Goal: Task Accomplishment & Management: Complete application form

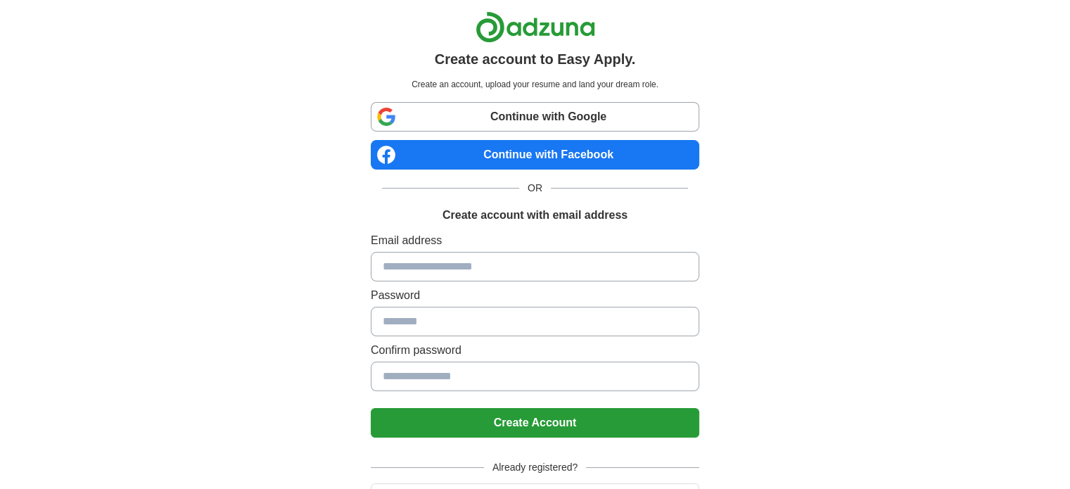
click at [225, 293] on div "Create account to Easy Apply. Create an account, upload your resume and land yo…" at bounding box center [535, 282] width 878 height 565
click at [454, 270] on input at bounding box center [535, 267] width 329 height 30
drag, startPoint x: 830, startPoint y: 379, endPoint x: 774, endPoint y: 343, distance: 65.8
click at [826, 375] on div "Create account to Easy Apply. Create an account, upload your resume and land yo…" at bounding box center [535, 282] width 878 height 565
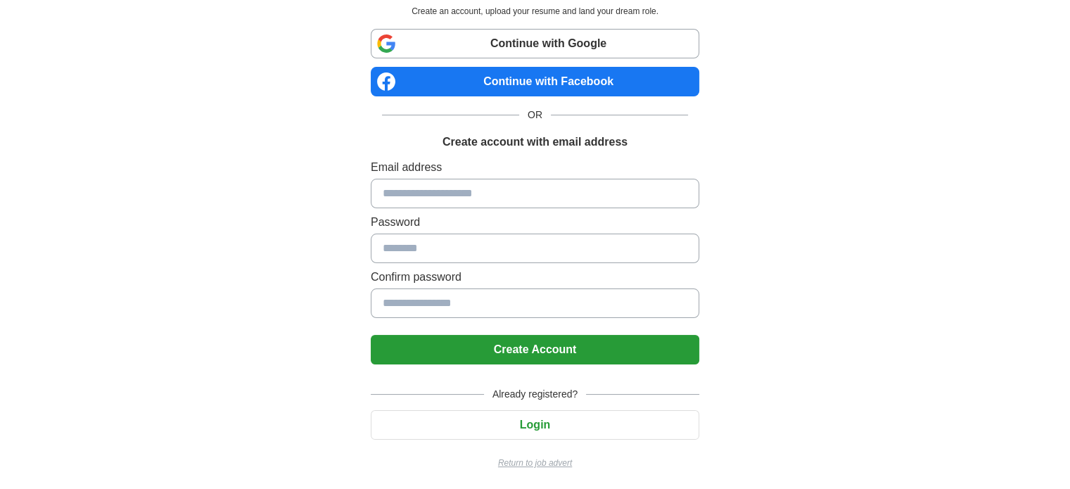
click at [550, 422] on button "Login" at bounding box center [535, 425] width 329 height 30
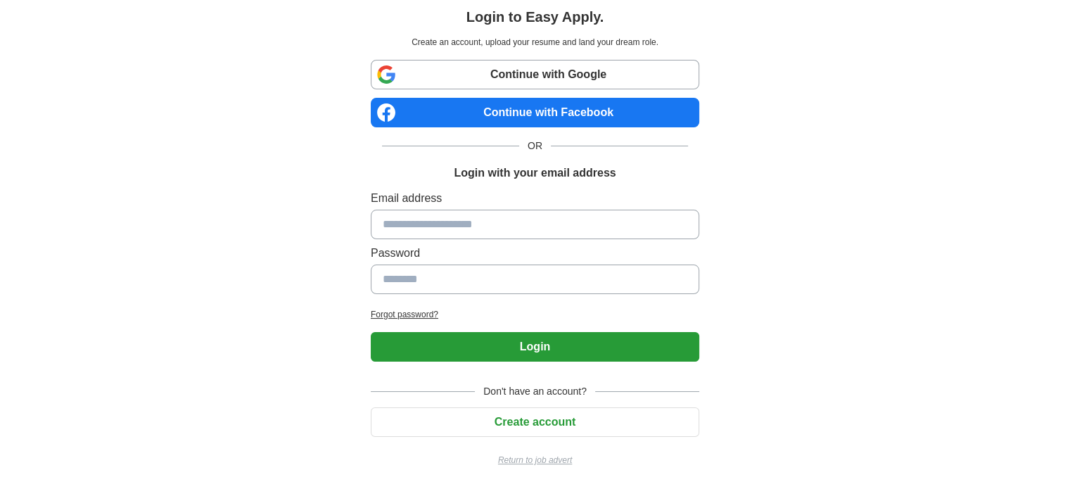
scroll to position [40, 0]
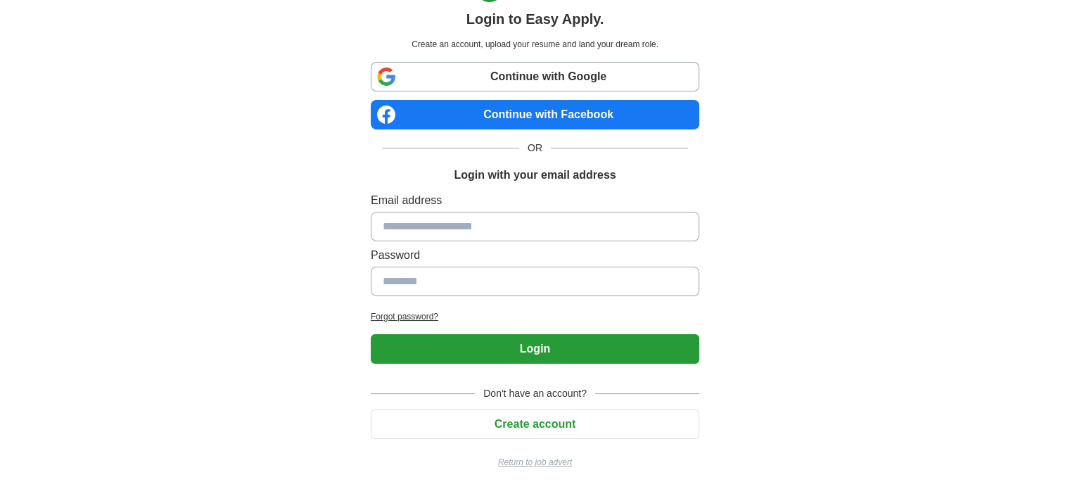
click at [501, 229] on input at bounding box center [535, 227] width 329 height 30
type input "**********"
click at [503, 277] on input at bounding box center [535, 282] width 329 height 30
click at [569, 81] on link "Continue with Google" at bounding box center [535, 77] width 329 height 30
